Goal: Transaction & Acquisition: Purchase product/service

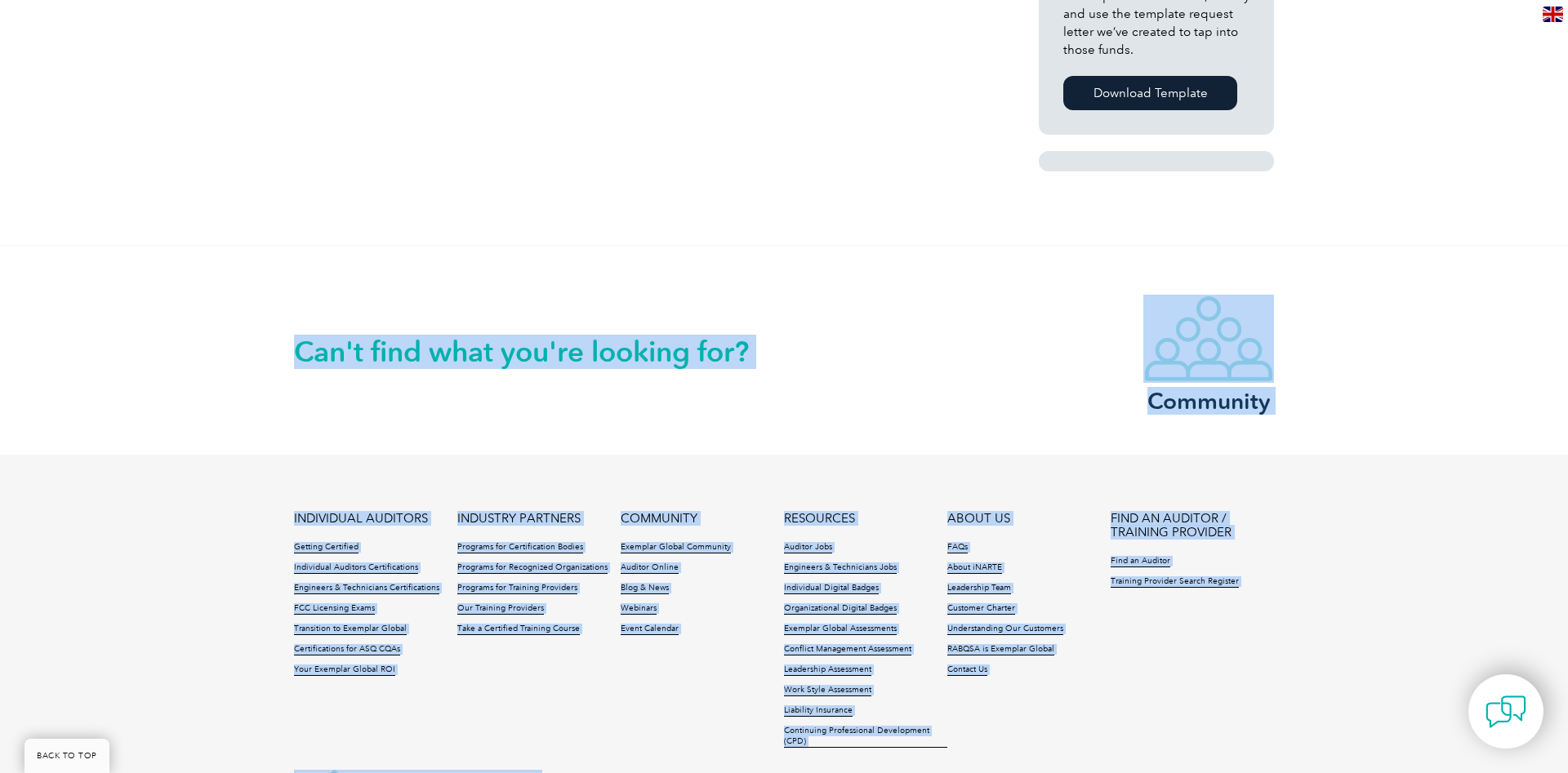
scroll to position [1313, 0]
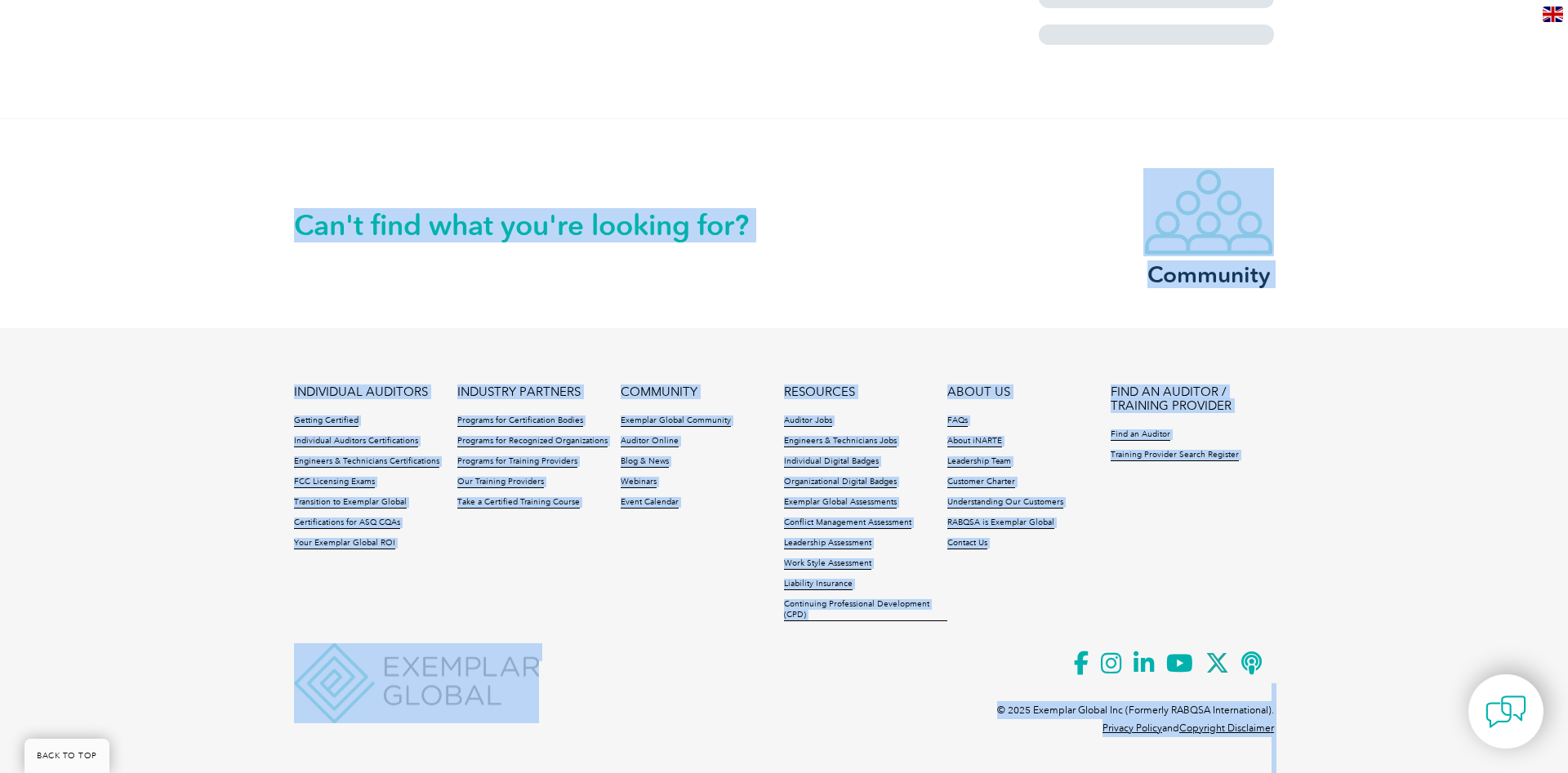
drag, startPoint x: 768, startPoint y: 457, endPoint x: 1280, endPoint y: 585, distance: 527.8
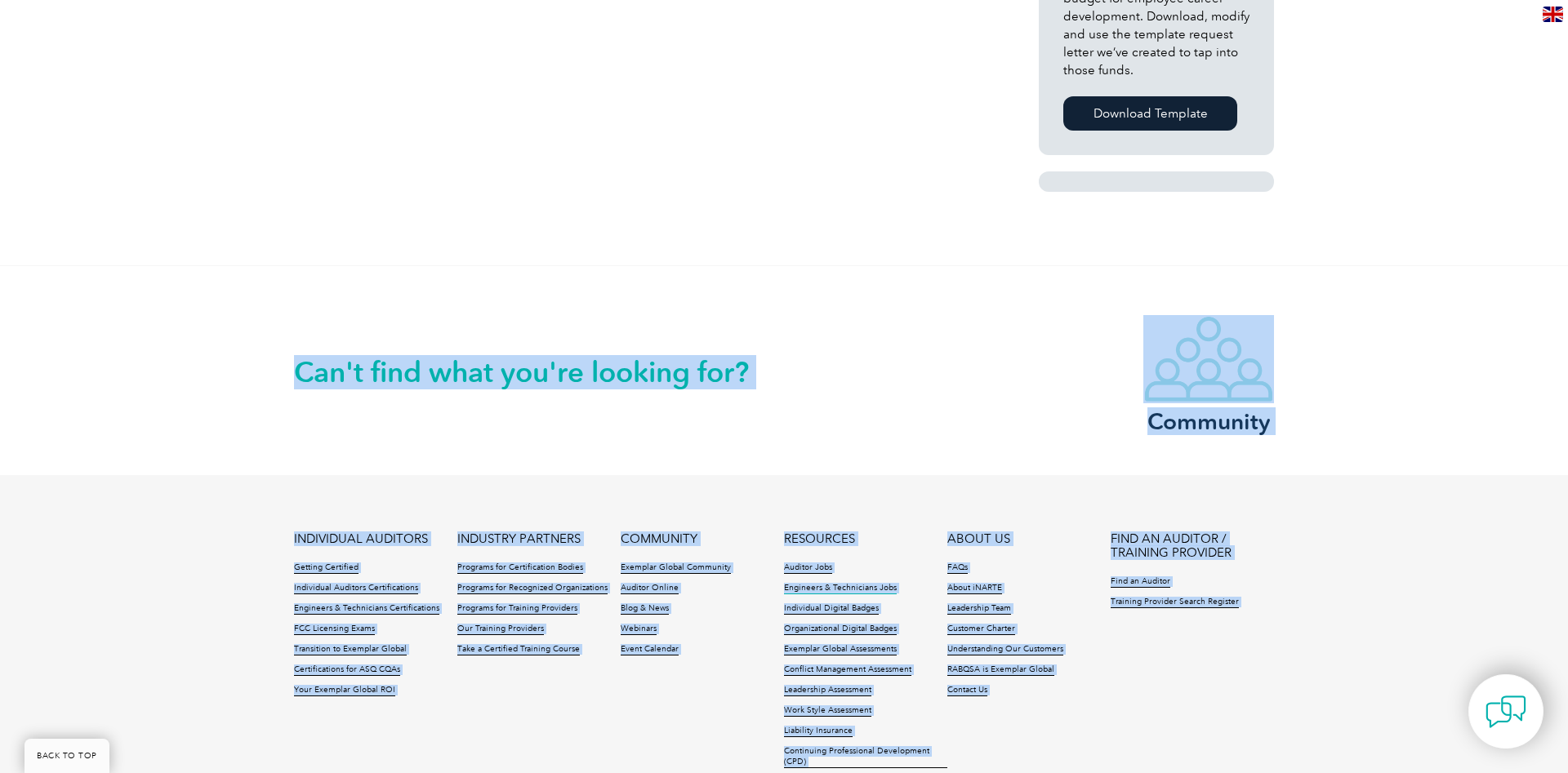
scroll to position [582, 0]
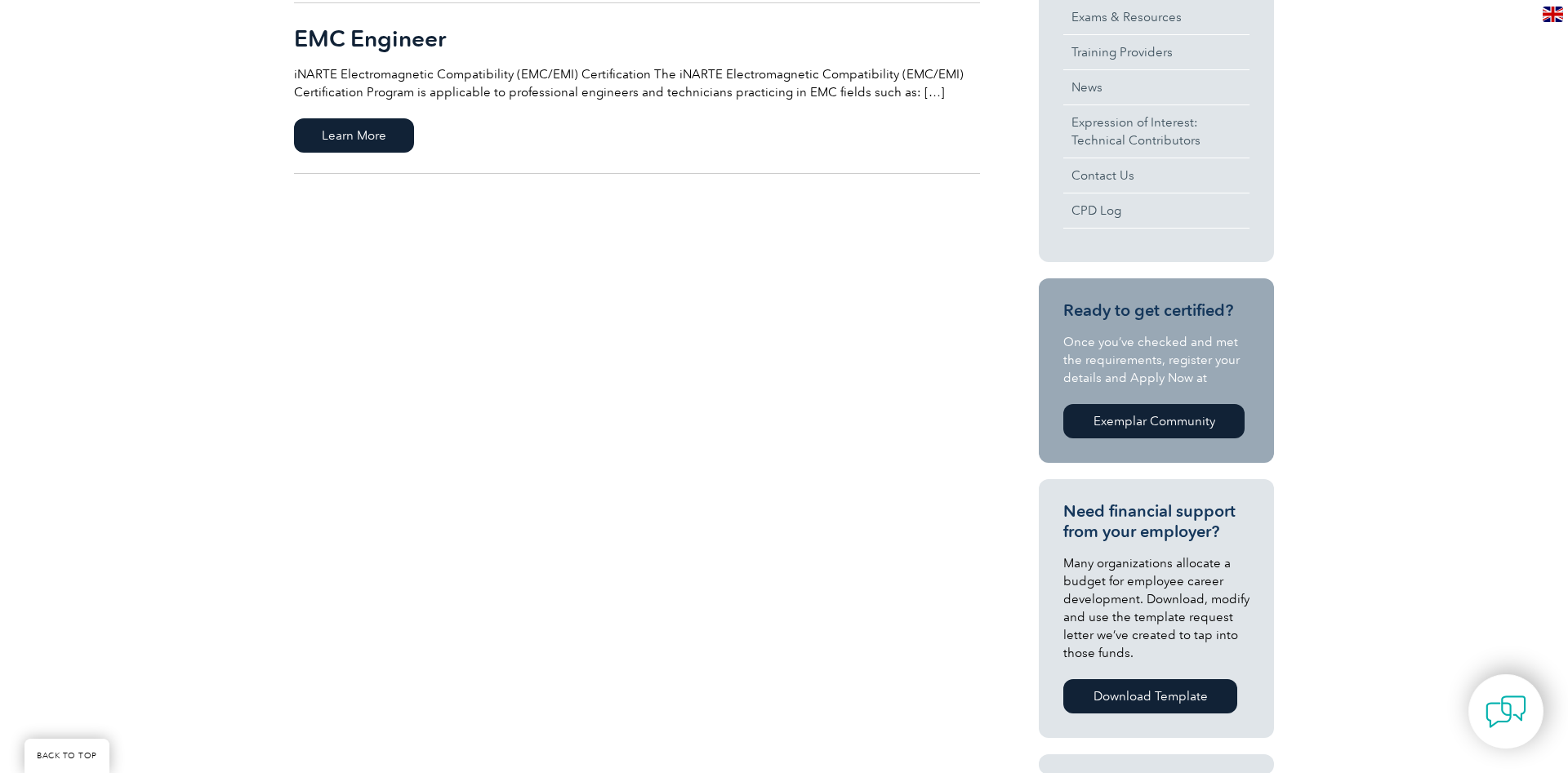
click at [738, 483] on div "EMC Technician iNARTE Electromagnetic Compatibility (EMC/EMI) Certification The…" at bounding box center [783, 316] width 980 height 1064
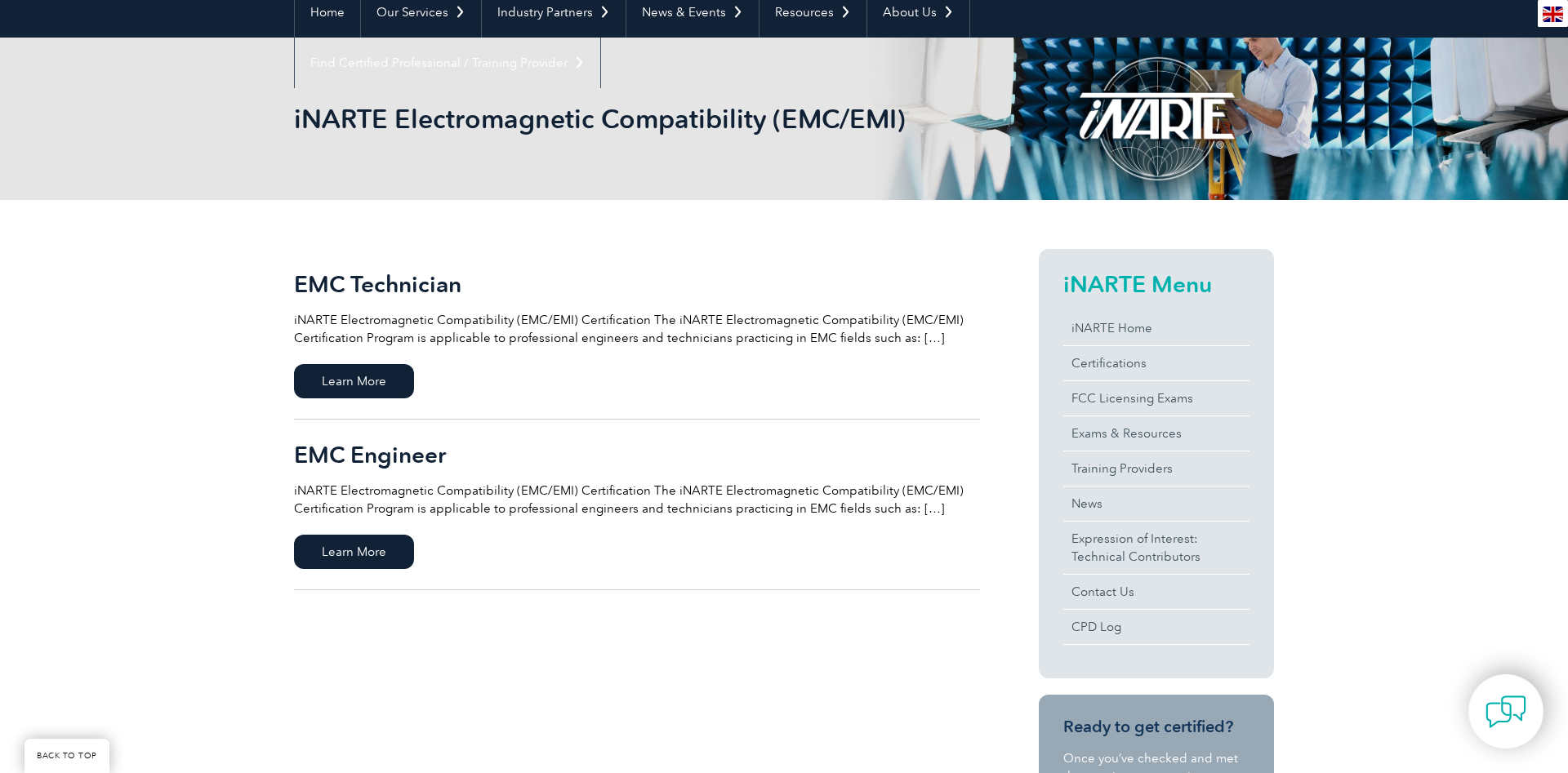
scroll to position [0, 0]
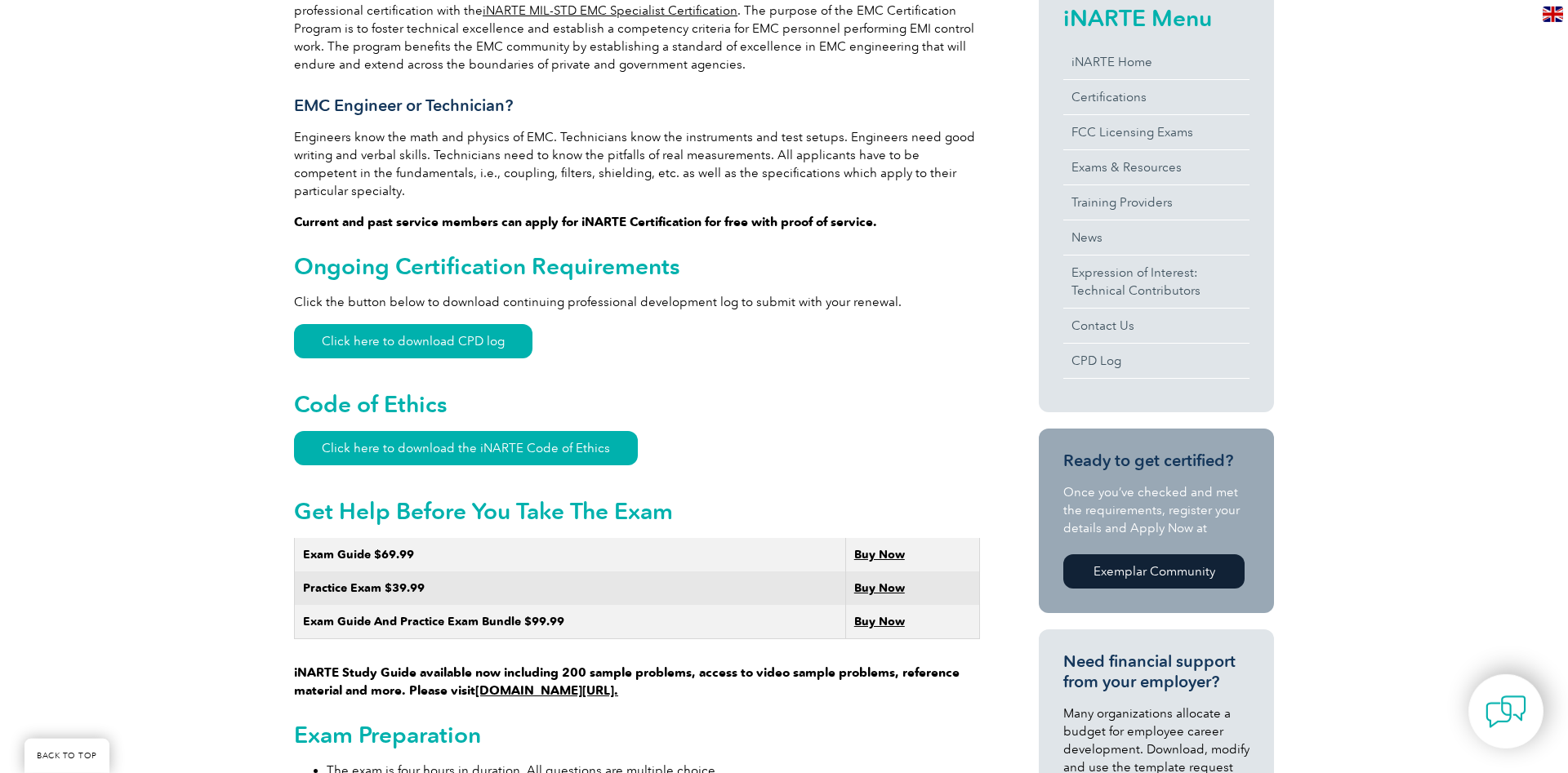
scroll to position [582, 0]
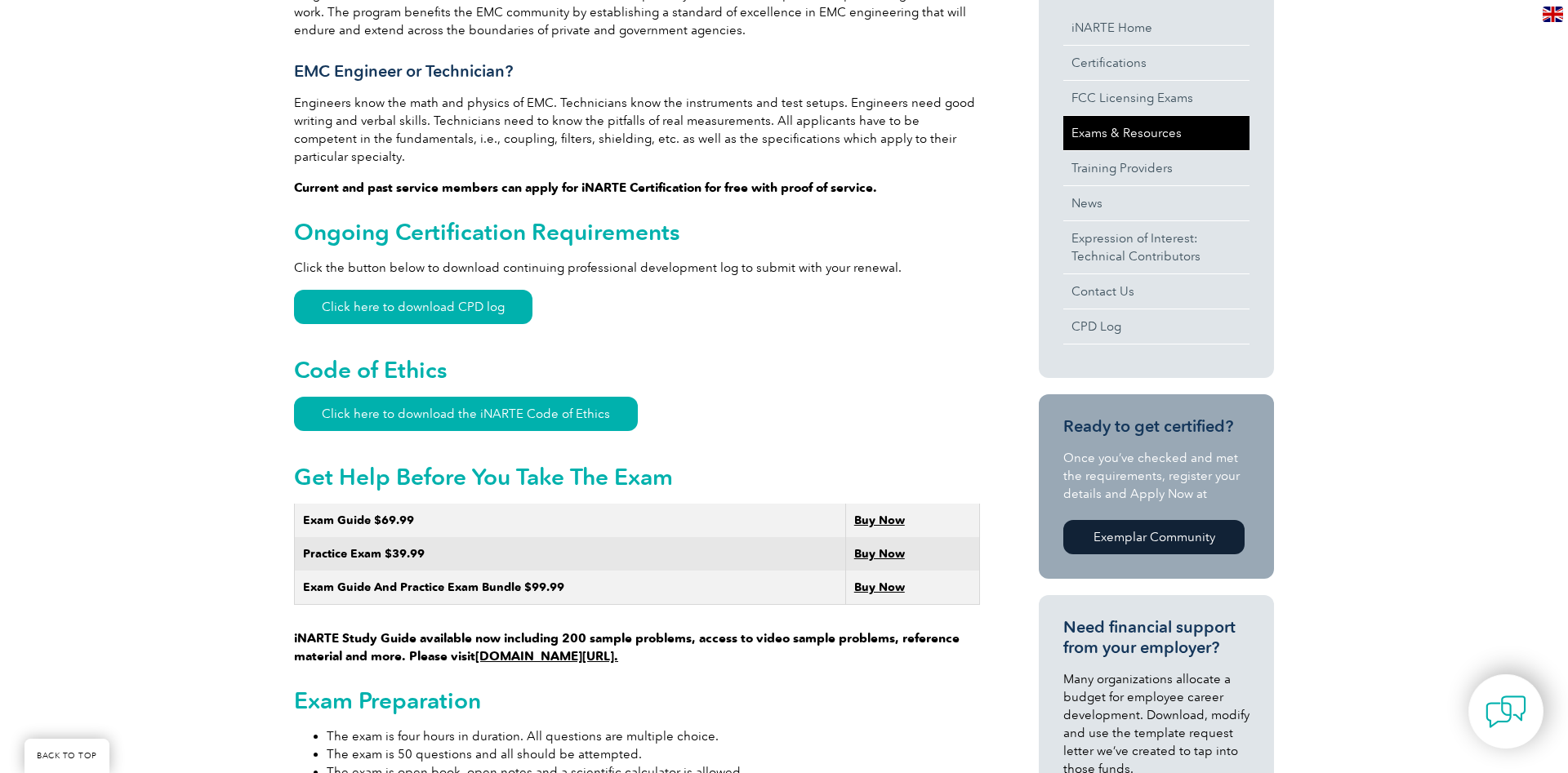
click at [1107, 121] on link "Exams & Resources" at bounding box center [1156, 133] width 187 height 35
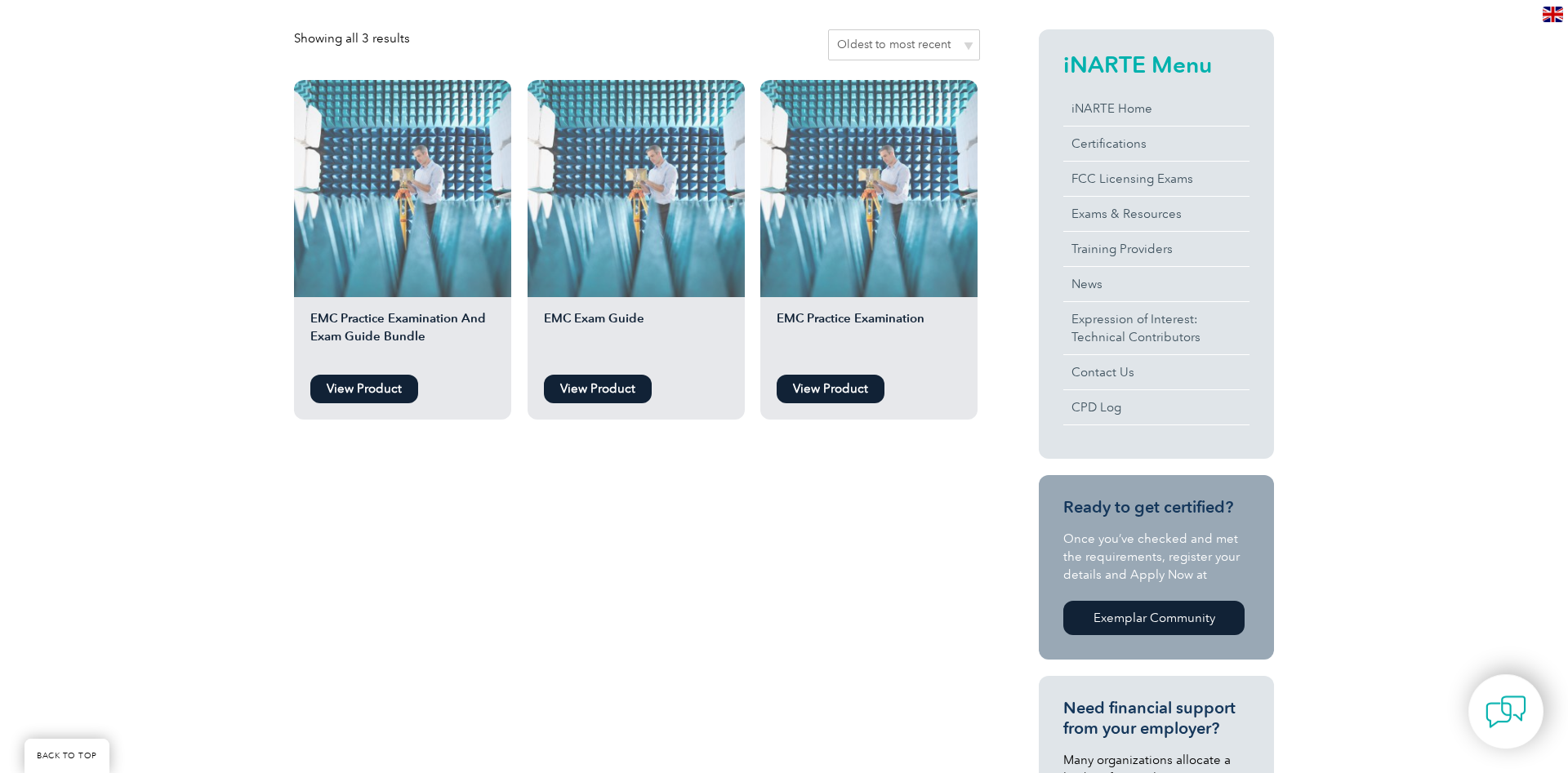
scroll to position [417, 0]
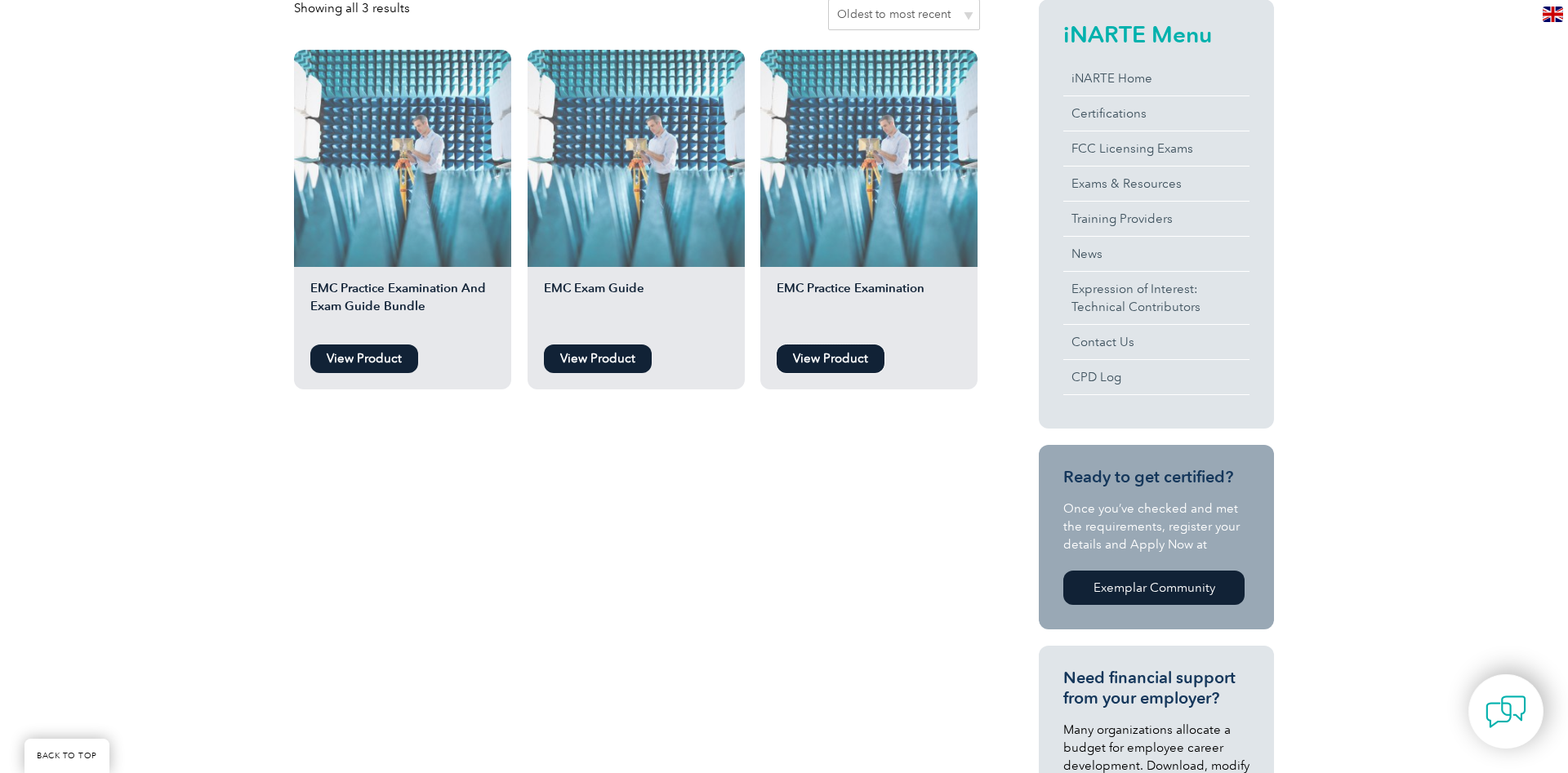
click at [814, 369] on link "View Product" at bounding box center [830, 358] width 108 height 29
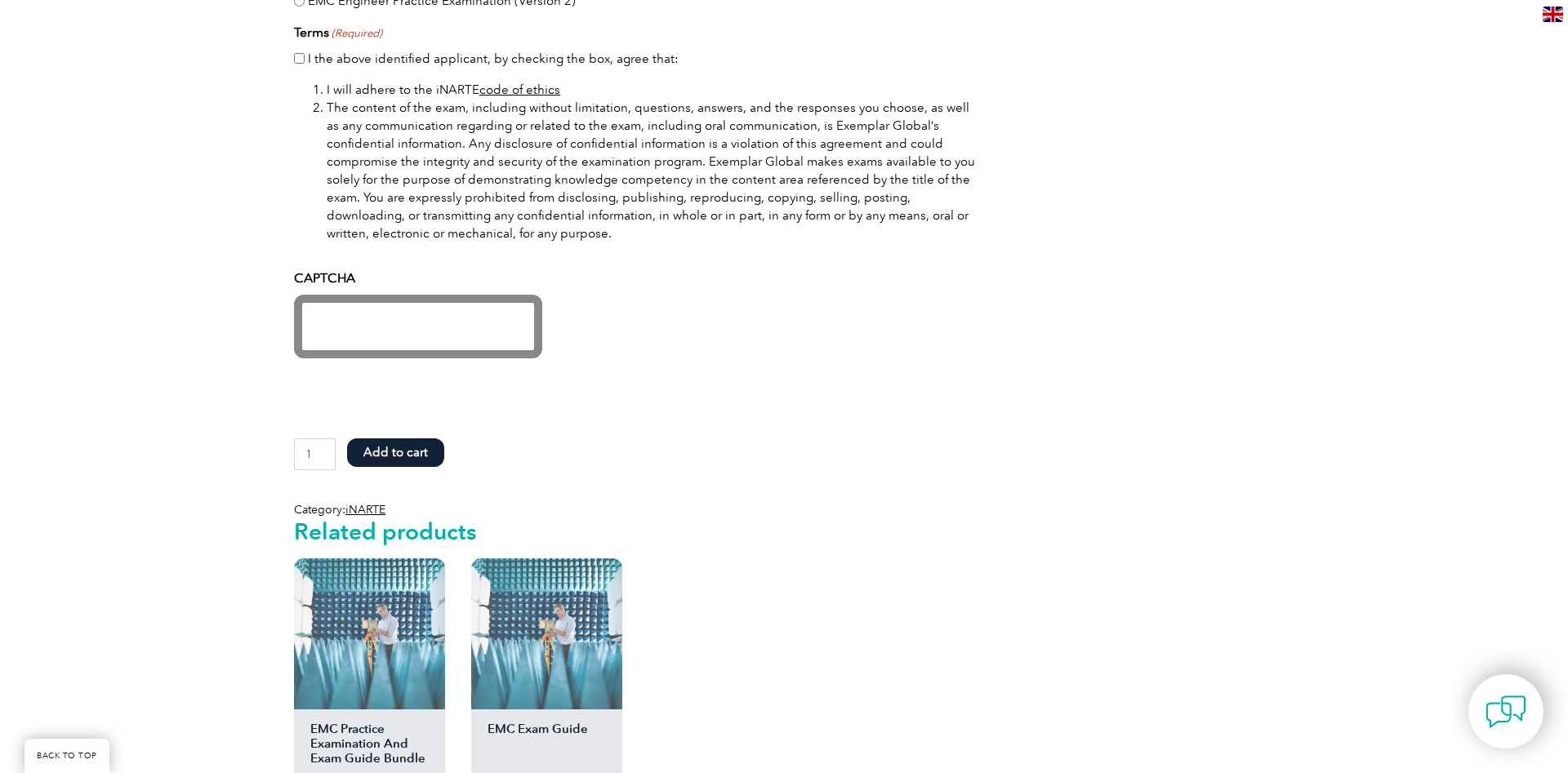
scroll to position [1498, 0]
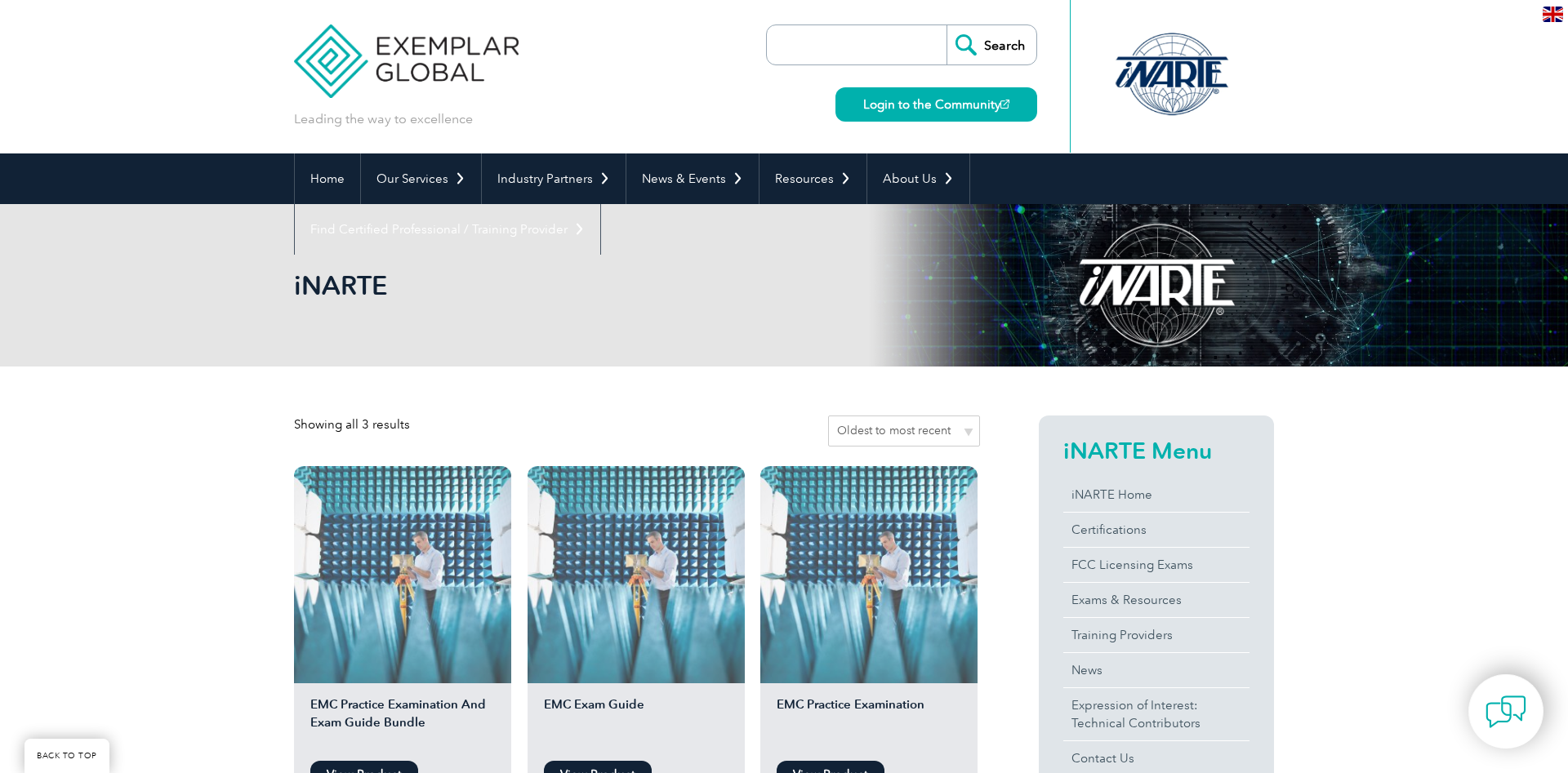
scroll to position [417, 0]
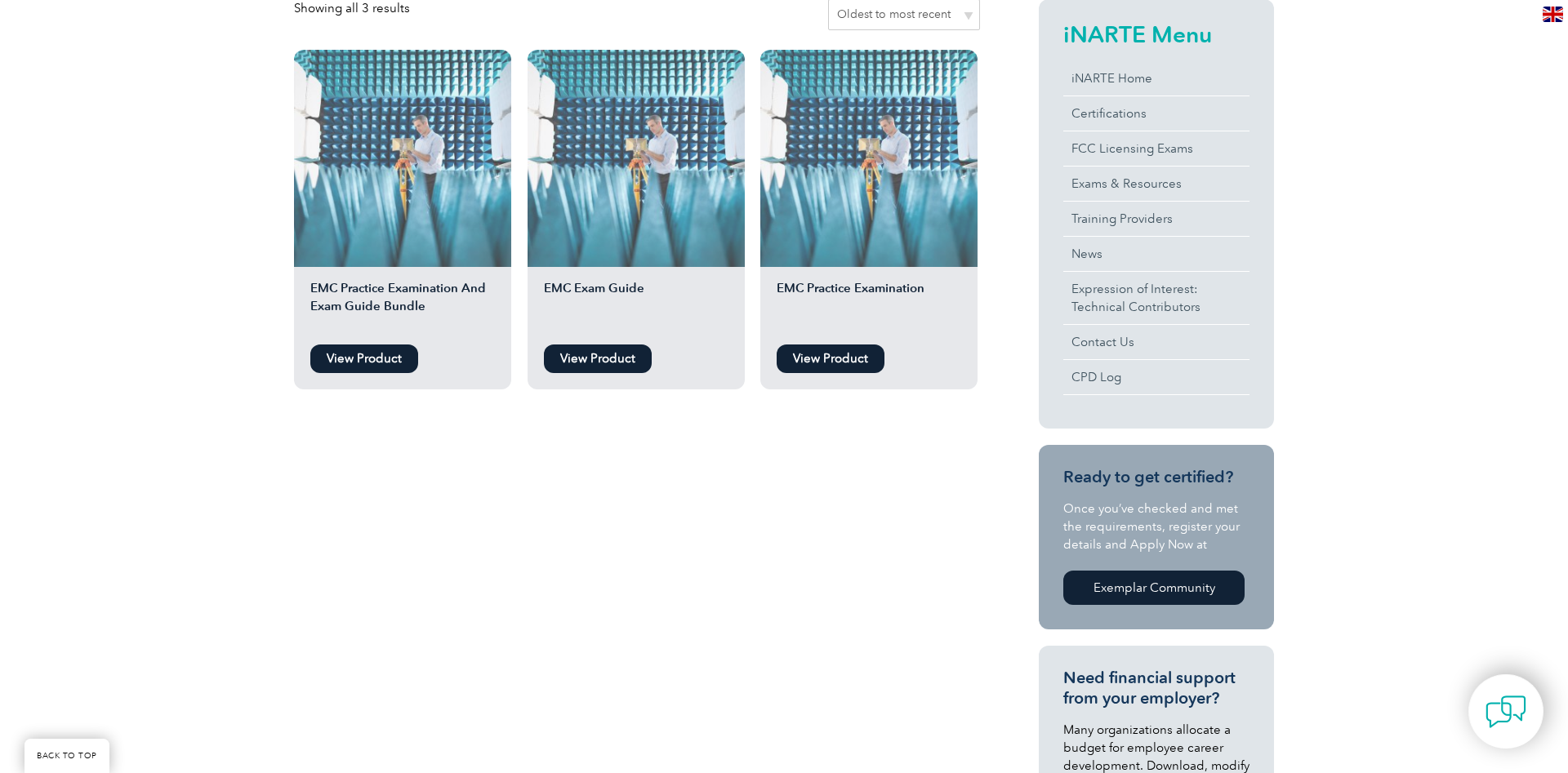
click at [379, 350] on link "View Product" at bounding box center [364, 358] width 108 height 29
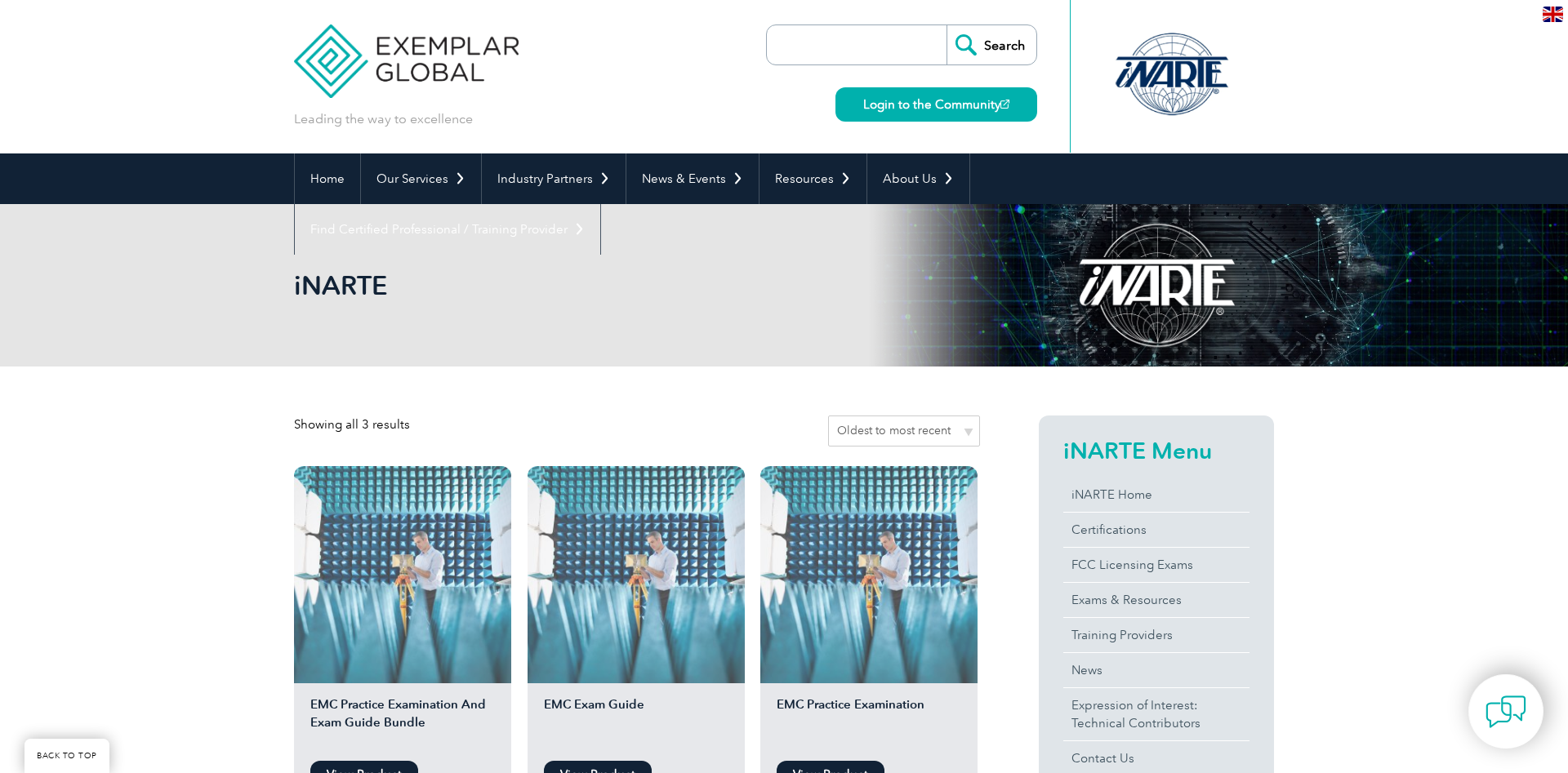
scroll to position [417, 0]
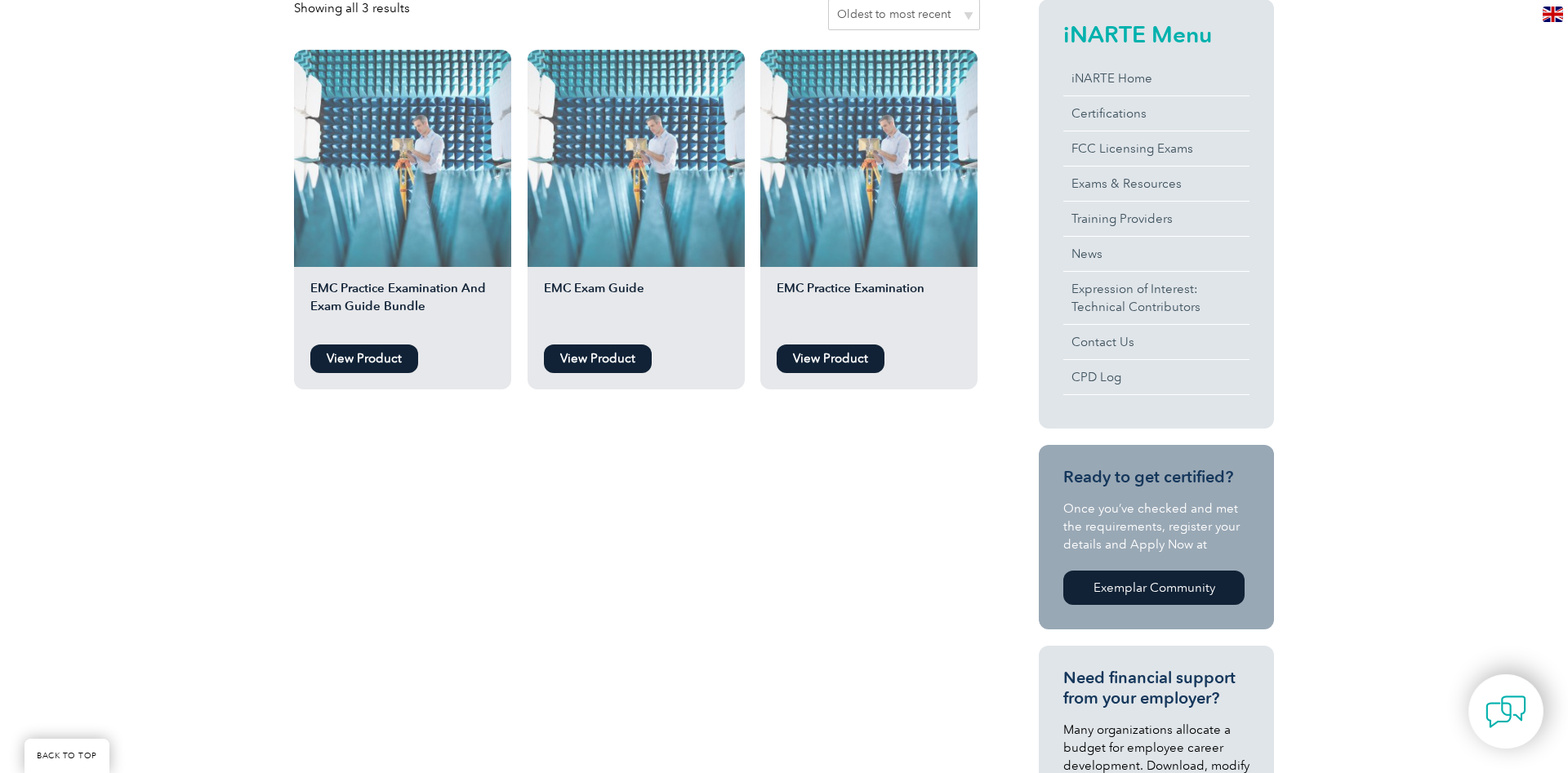
click at [617, 353] on link "View Product" at bounding box center [597, 358] width 108 height 29
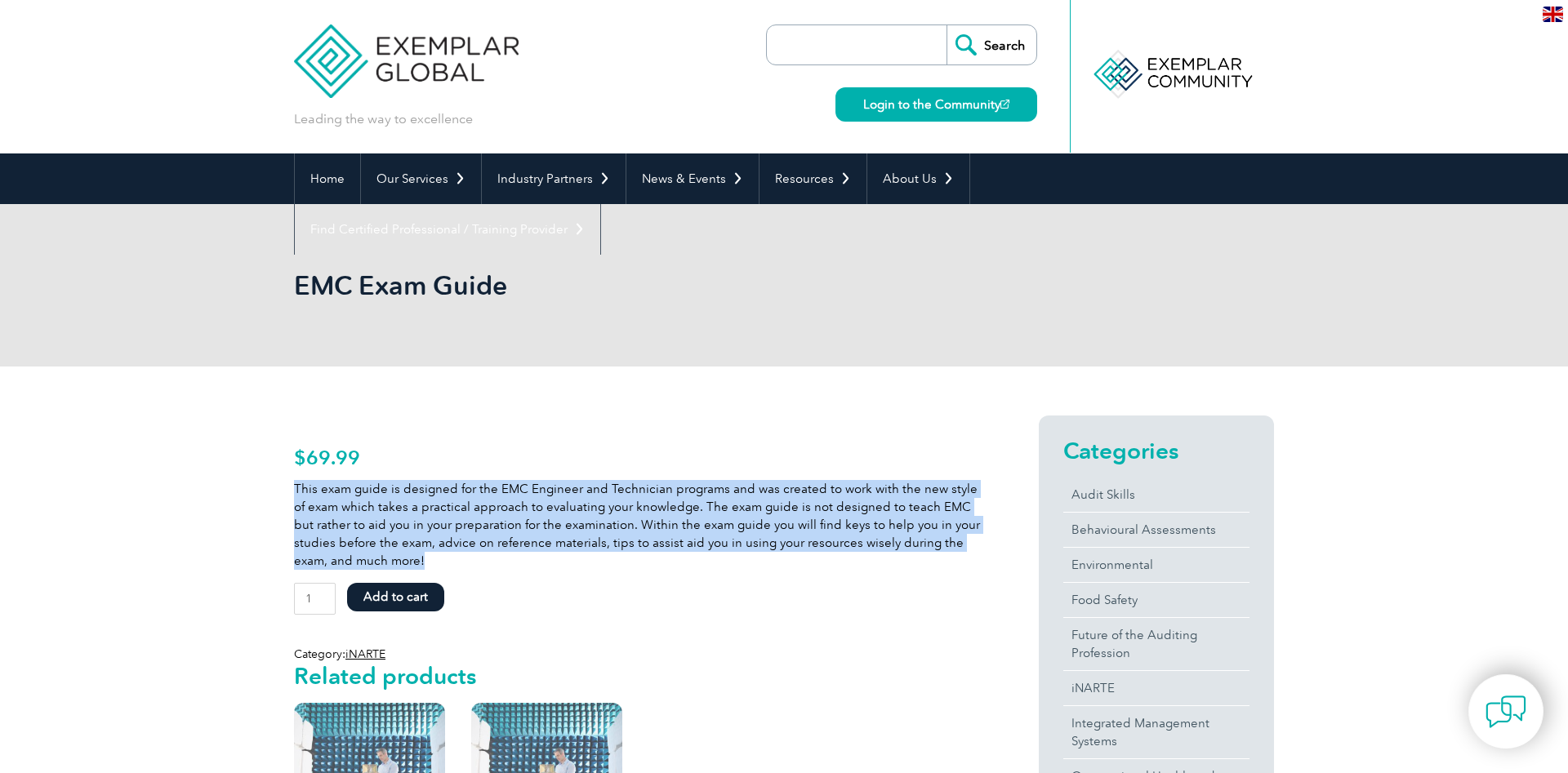
drag, startPoint x: 294, startPoint y: 489, endPoint x: 432, endPoint y: 562, distance: 156.1
click at [432, 562] on p "This exam guide is designed for the EMC Engineer and Technician programs and wa…" at bounding box center [636, 525] width 686 height 90
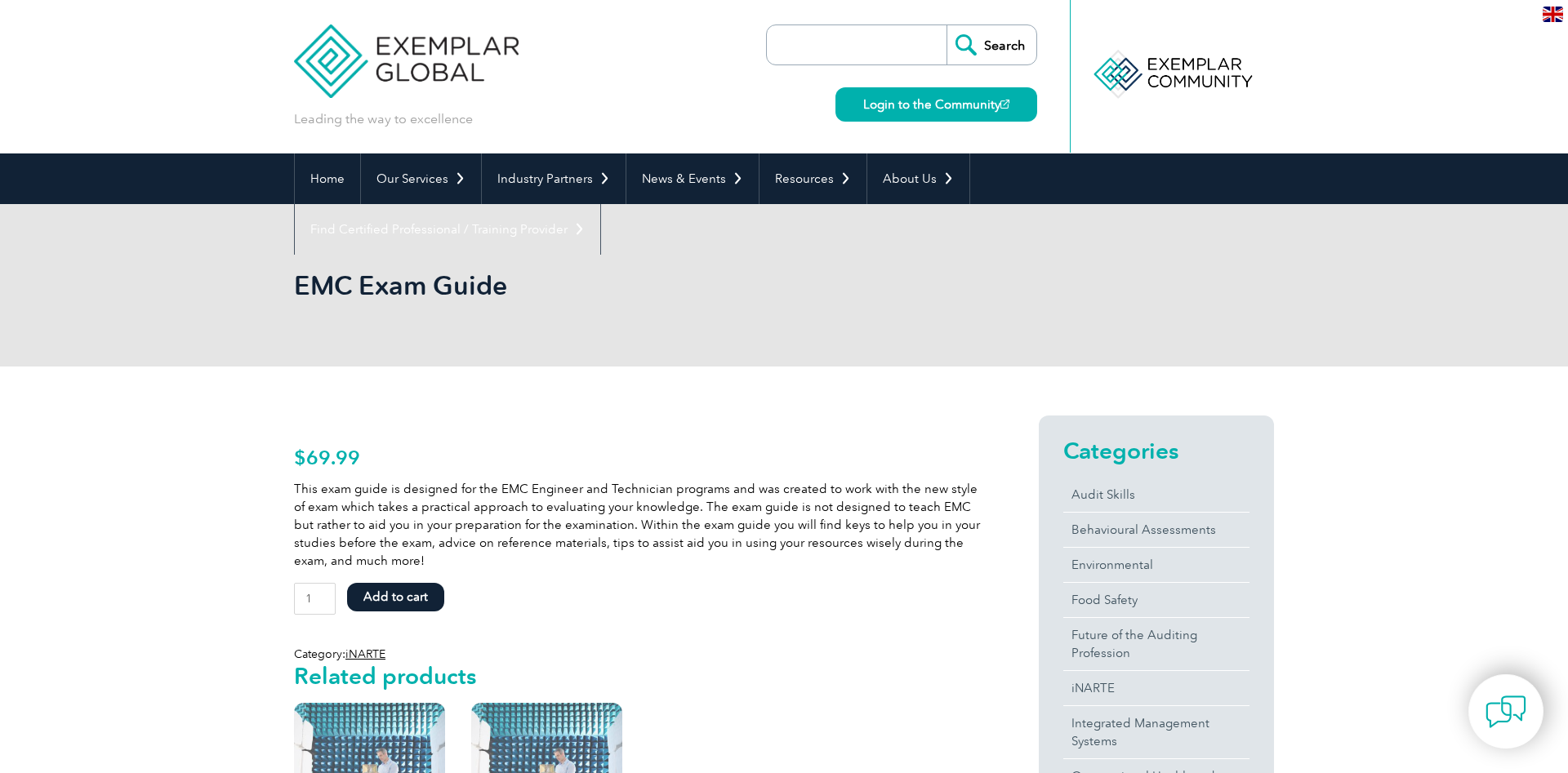
click at [847, 587] on form "EMC Exam Guide quantity 1 Add to cart" at bounding box center [636, 602] width 686 height 40
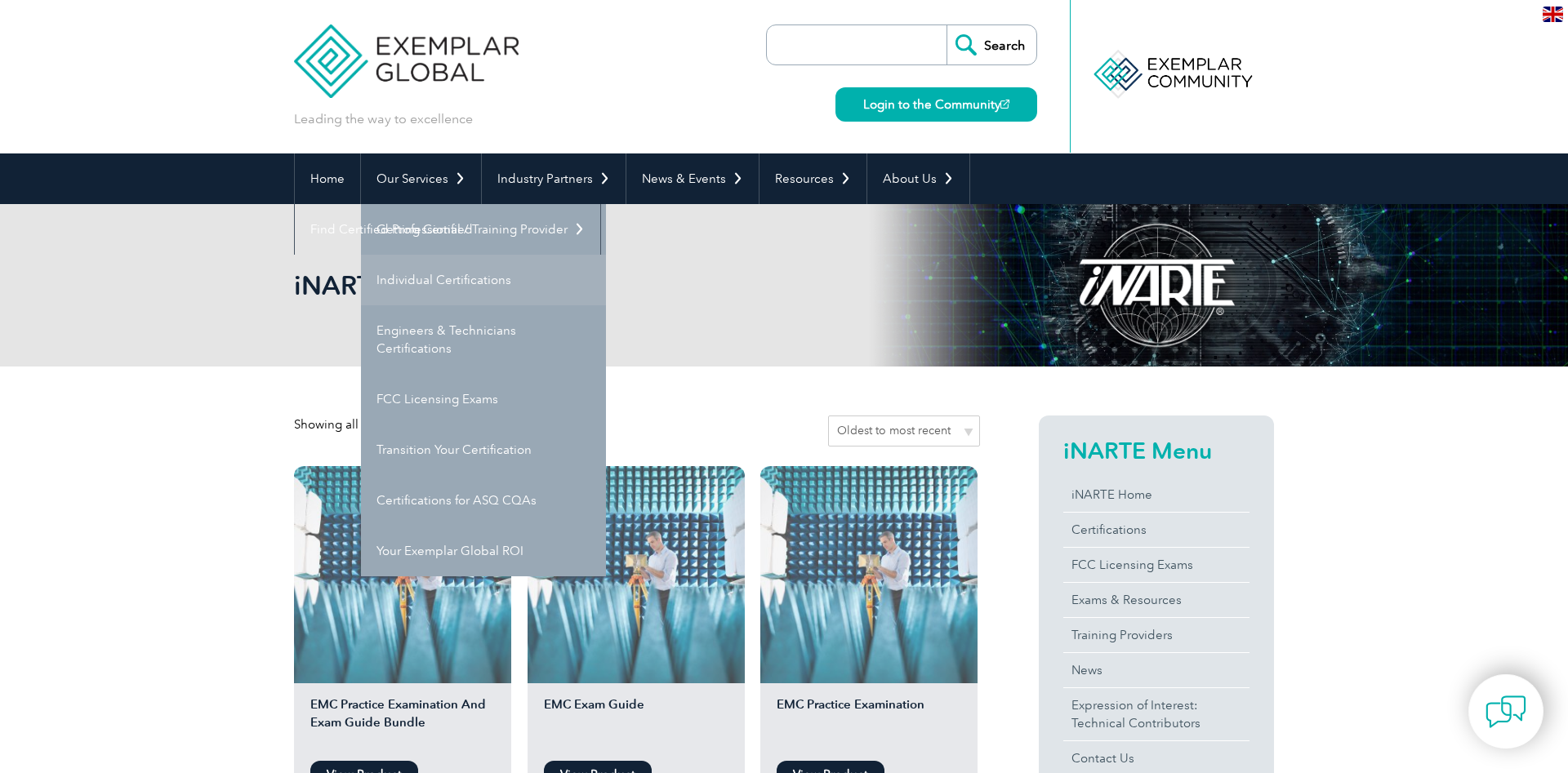
click at [392, 275] on link "Individual Certifications" at bounding box center [483, 280] width 245 height 50
